Goal: Find specific page/section: Find specific page/section

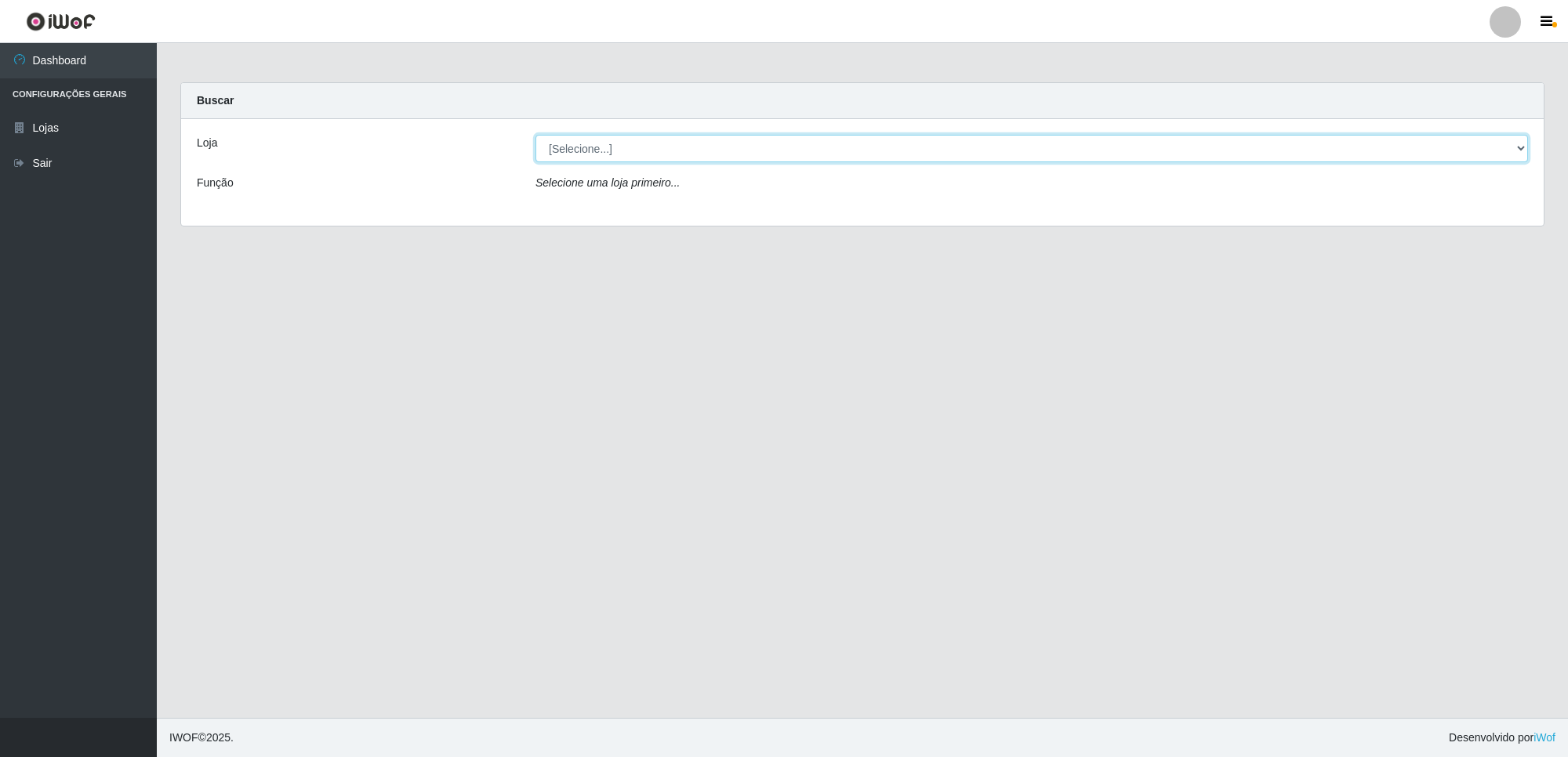
click at [739, 153] on select "[Selecione...] Extrabom - Loja 01 Centro de Distribuição" at bounding box center [1031, 149] width 993 height 27
select select "435"
click at [535, 135] on select "[Selecione...] Extrabom - Loja 01 Centro de Distribuição" at bounding box center [1031, 149] width 993 height 27
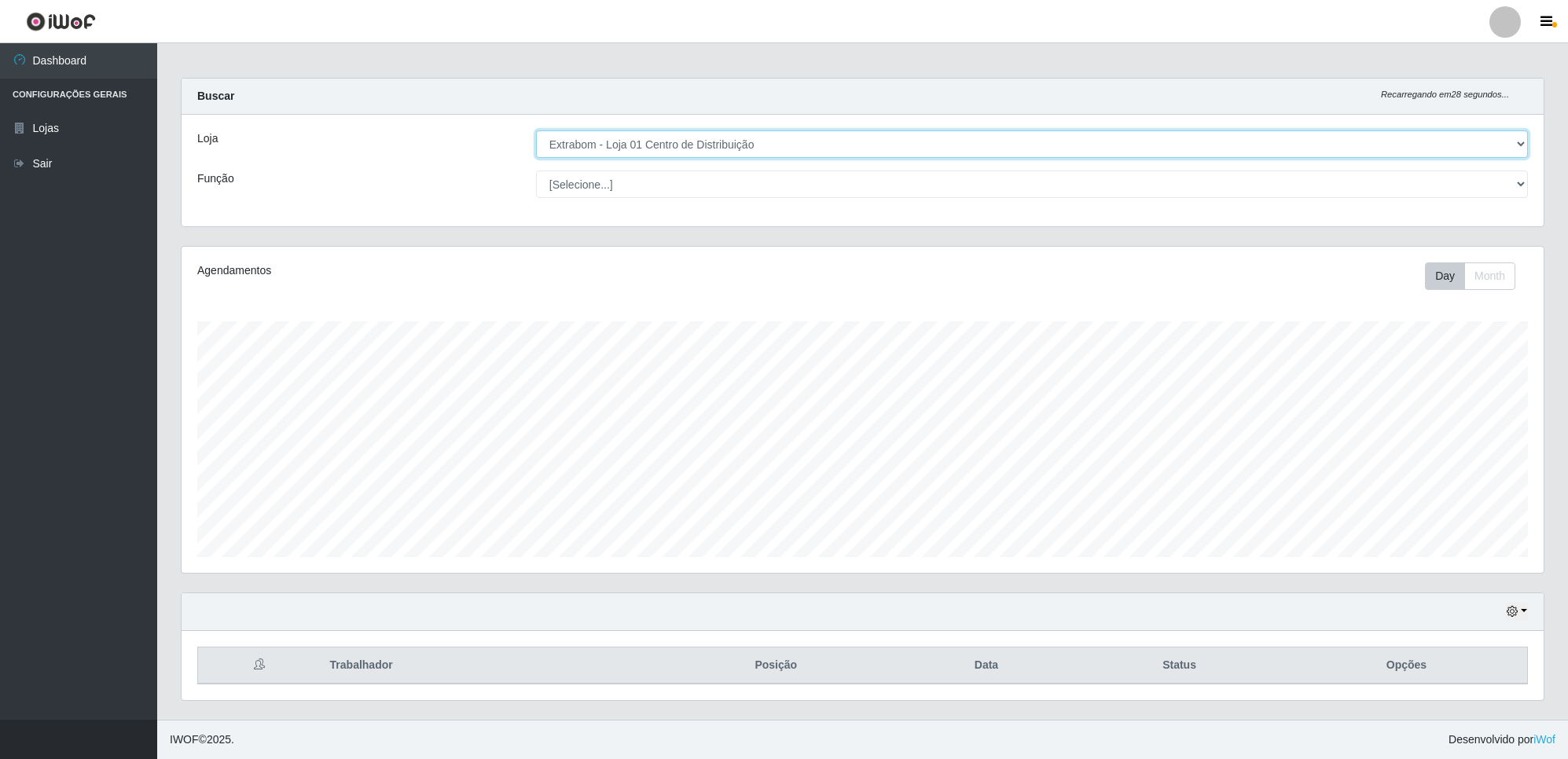
scroll to position [6, 0]
